Goal: Task Accomplishment & Management: Manage account settings

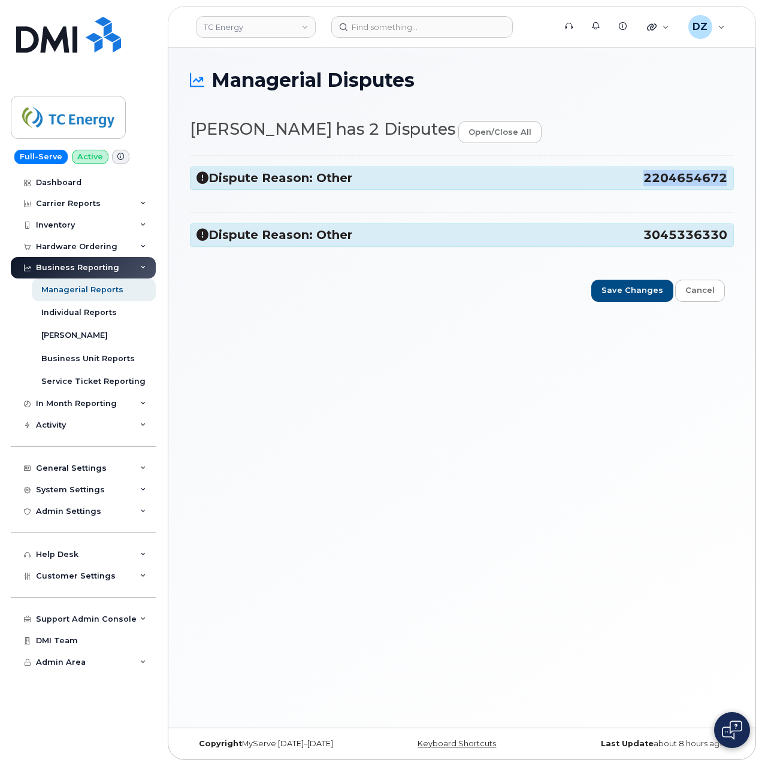
drag, startPoint x: 643, startPoint y: 181, endPoint x: 725, endPoint y: 187, distance: 82.3
click at [725, 186] on span "2204654672" at bounding box center [686, 178] width 84 height 16
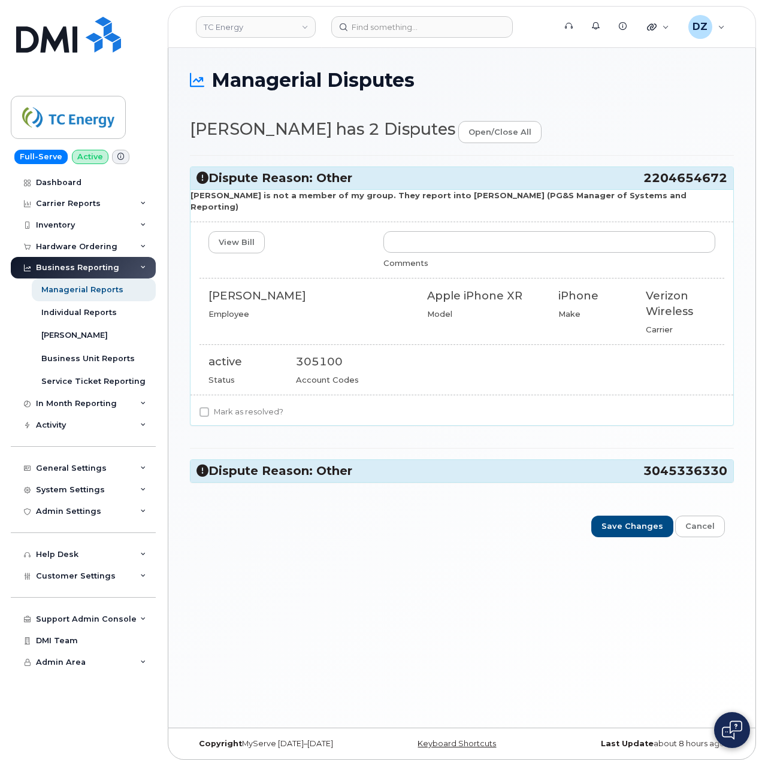
click at [664, 463] on span "3045336330" at bounding box center [686, 471] width 84 height 16
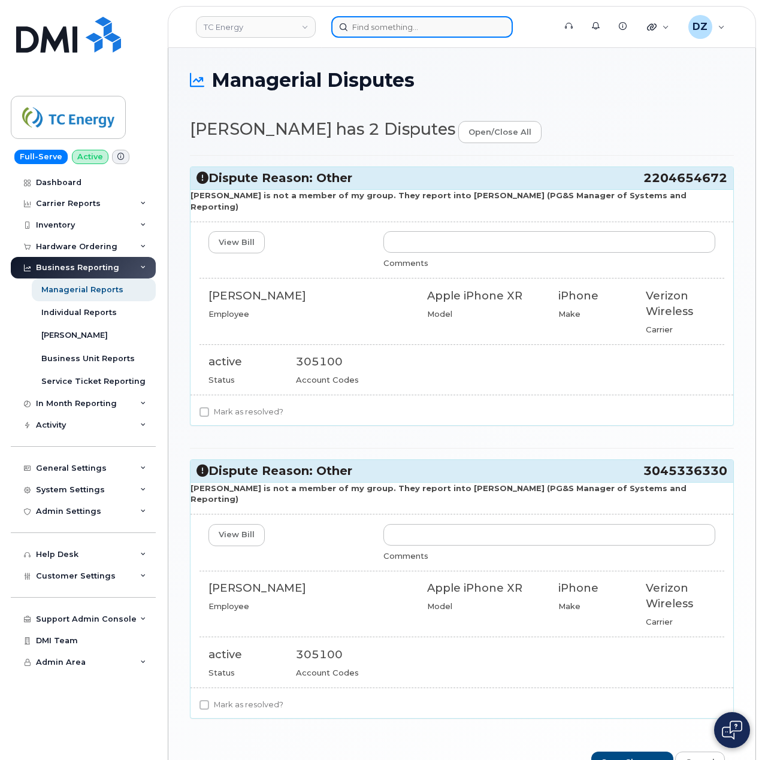
click at [419, 25] on input at bounding box center [422, 27] width 182 height 22
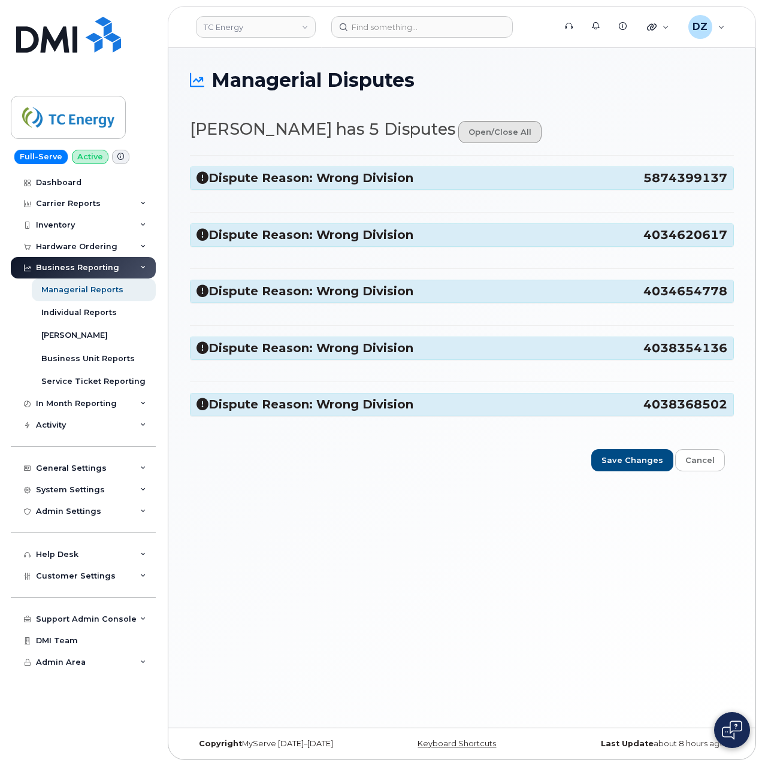
click at [503, 133] on link "open/close all" at bounding box center [499, 132] width 83 height 22
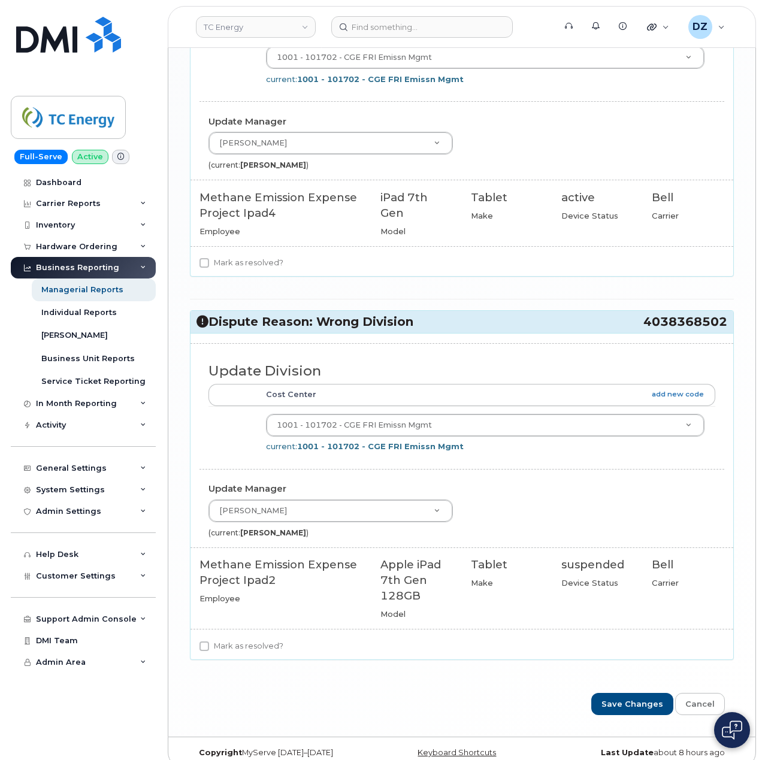
scroll to position [1388, 0]
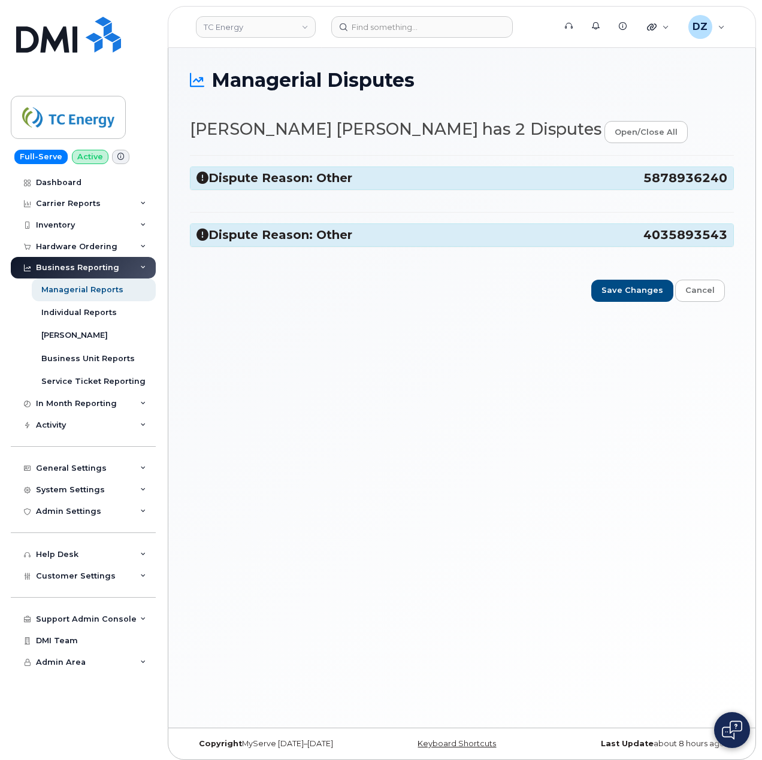
drag, startPoint x: 642, startPoint y: 179, endPoint x: 724, endPoint y: 188, distance: 82.6
click at [724, 188] on div "Dispute Reason: Other 5878936240" at bounding box center [462, 178] width 543 height 22
copy h3 "5878936240"
click at [455, 171] on h3 "Dispute Reason: Other 5878936240" at bounding box center [462, 178] width 531 height 16
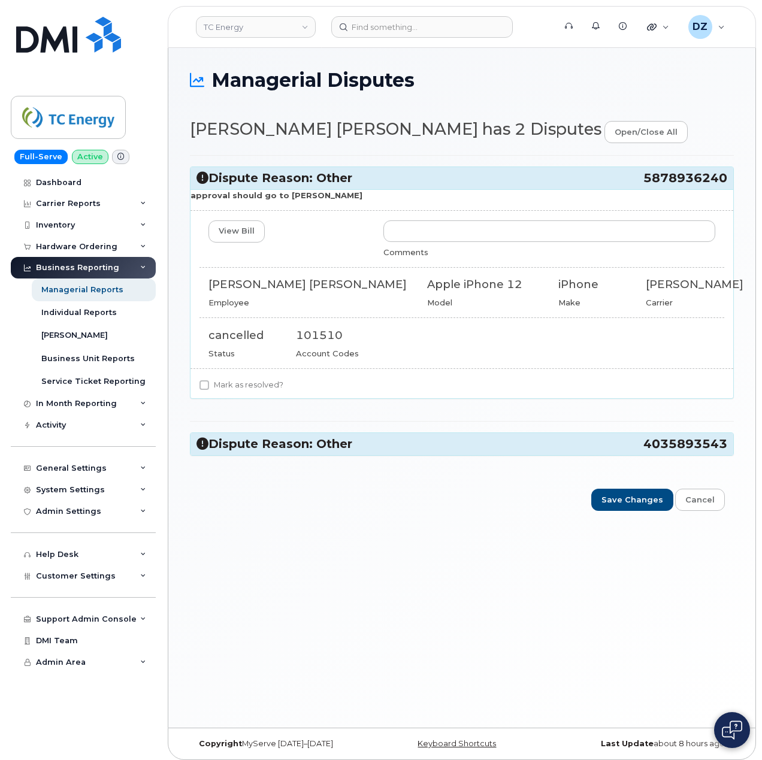
click at [322, 452] on h3 "Dispute Reason: Other 4035893543" at bounding box center [462, 444] width 531 height 16
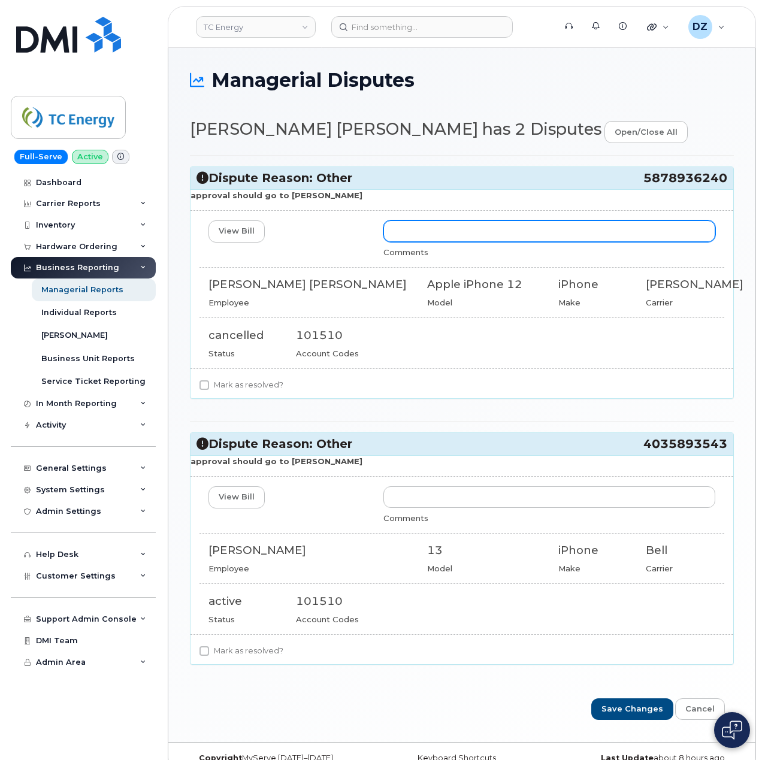
click at [463, 234] on input "text" at bounding box center [550, 232] width 332 height 22
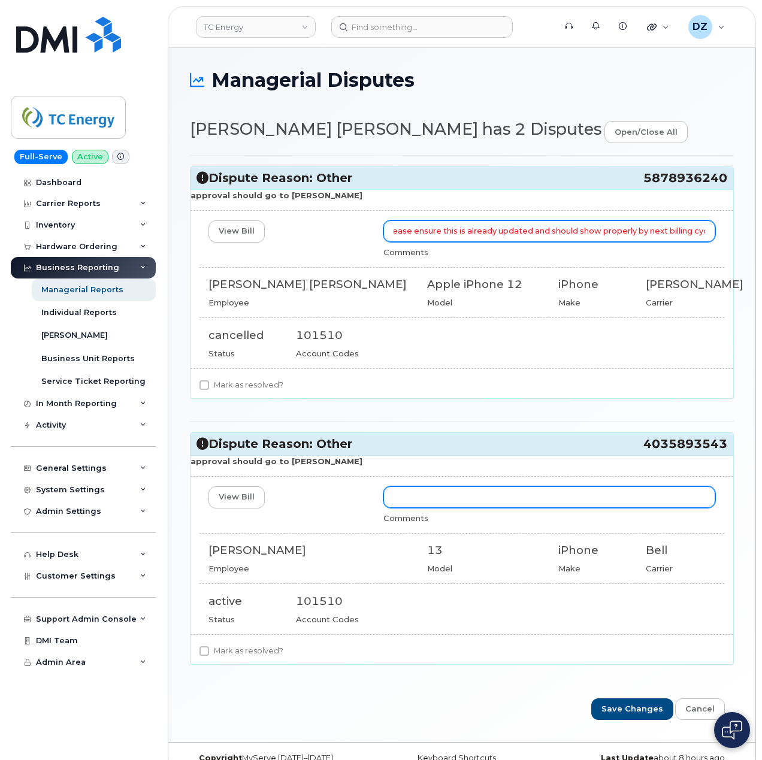
type input "All approvals need to be updated in SAP and Workday to reflect properly in Myse…"
click at [496, 497] on input "text" at bounding box center [550, 498] width 332 height 22
paste input "All approvals need to be updated in SAP and Workday to reflect properly in Myse…"
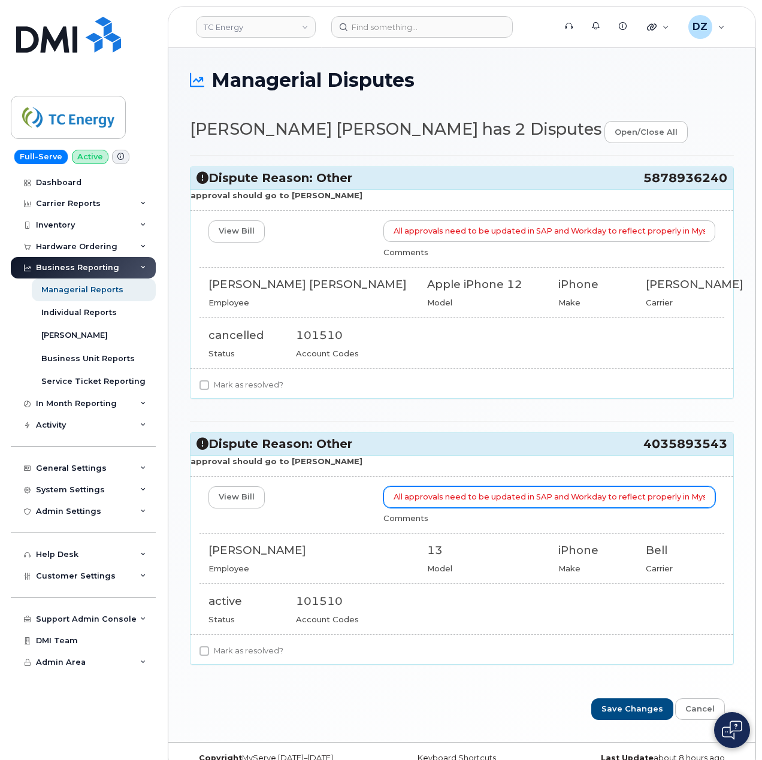
scroll to position [0, 344]
type input "All approvals need to be updated in SAP and Workday to reflect properly in Myse…"
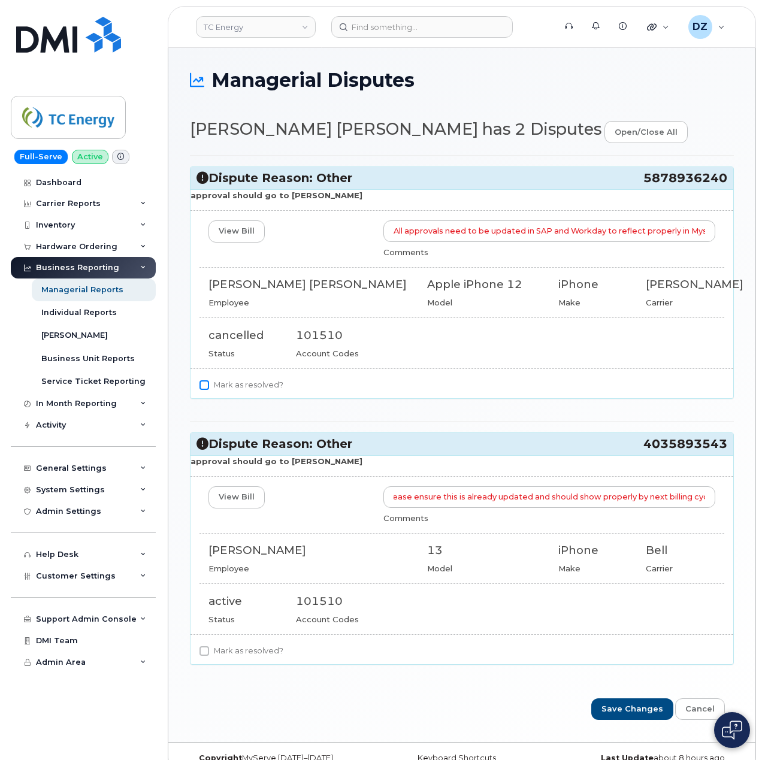
click at [201, 387] on input "Mark as resolved?" at bounding box center [205, 386] width 10 height 10
checkbox input "true"
click at [202, 654] on input "Mark as resolved?" at bounding box center [205, 652] width 10 height 10
checkbox input "true"
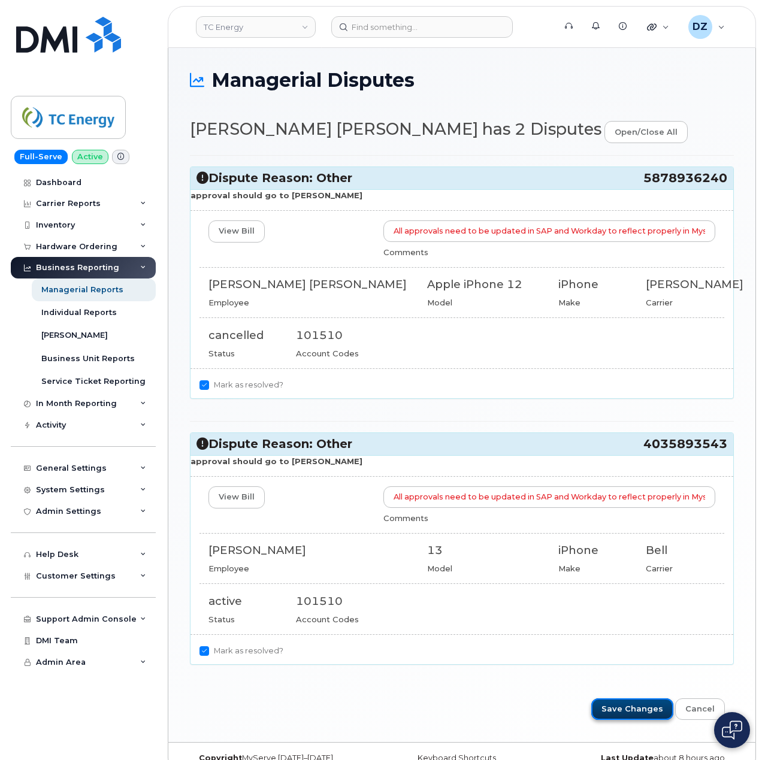
click at [630, 715] on input "Save Changes" at bounding box center [632, 710] width 82 height 22
